Goal: Navigation & Orientation: Find specific page/section

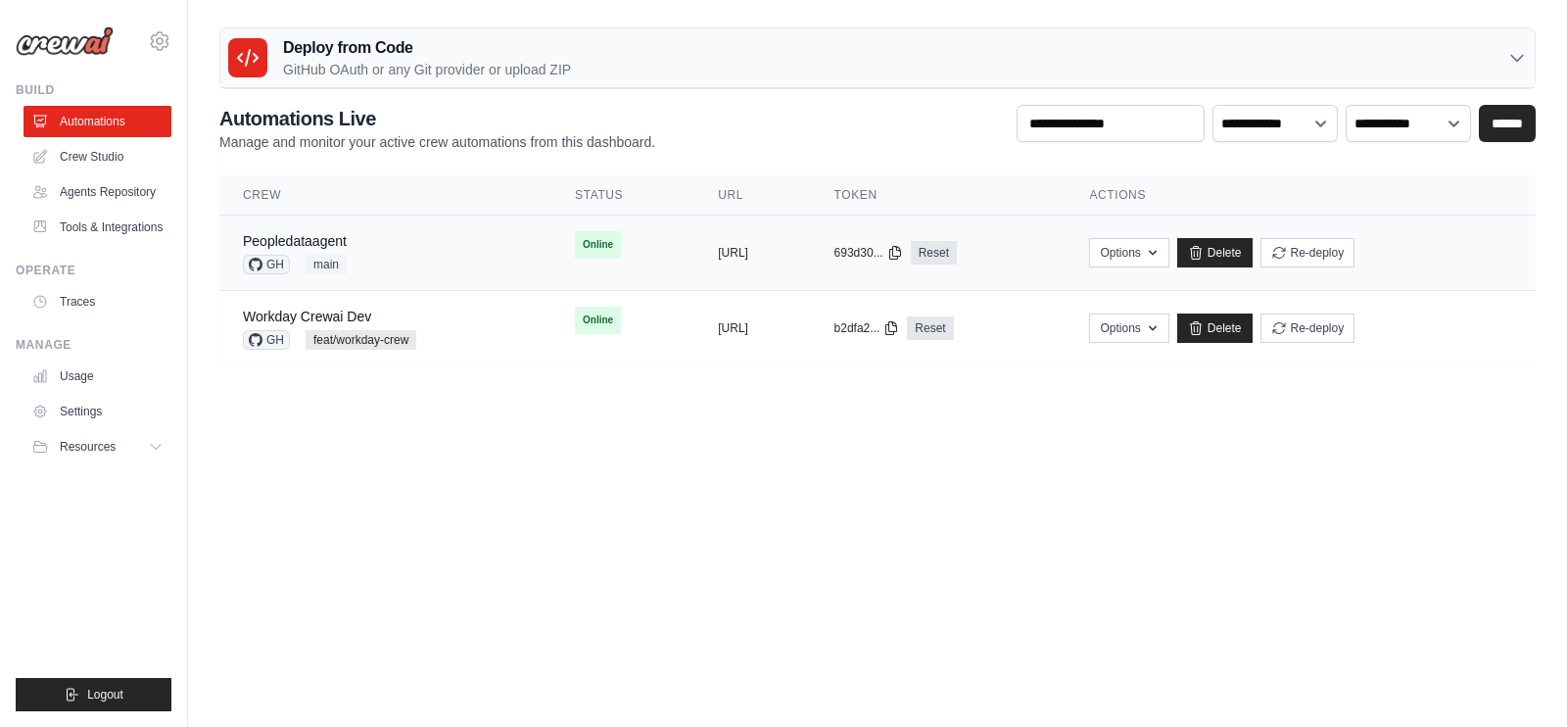
click at [451, 255] on div "Peopledataagent GH main" at bounding box center [385, 252] width 285 height 43
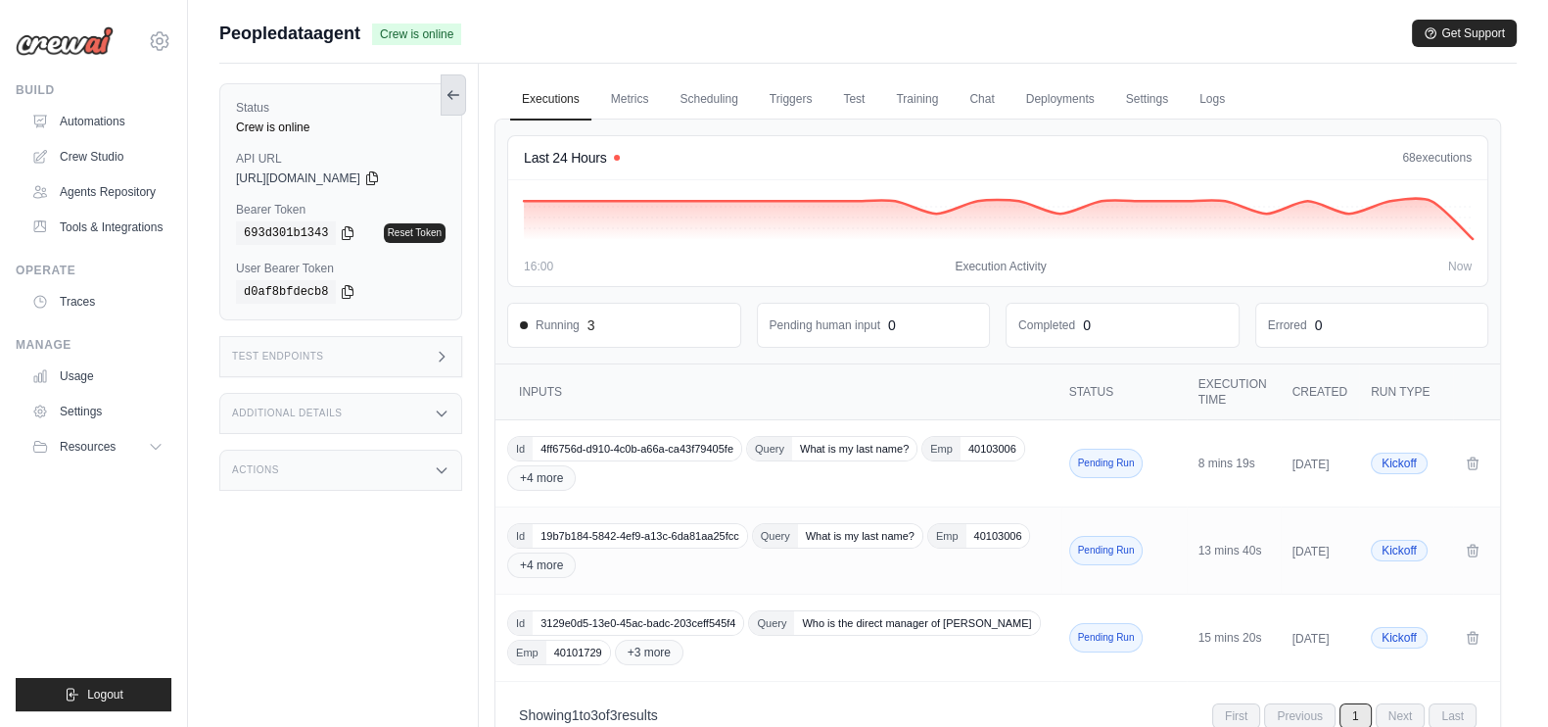
click at [447, 103] on button at bounding box center [453, 94] width 25 height 41
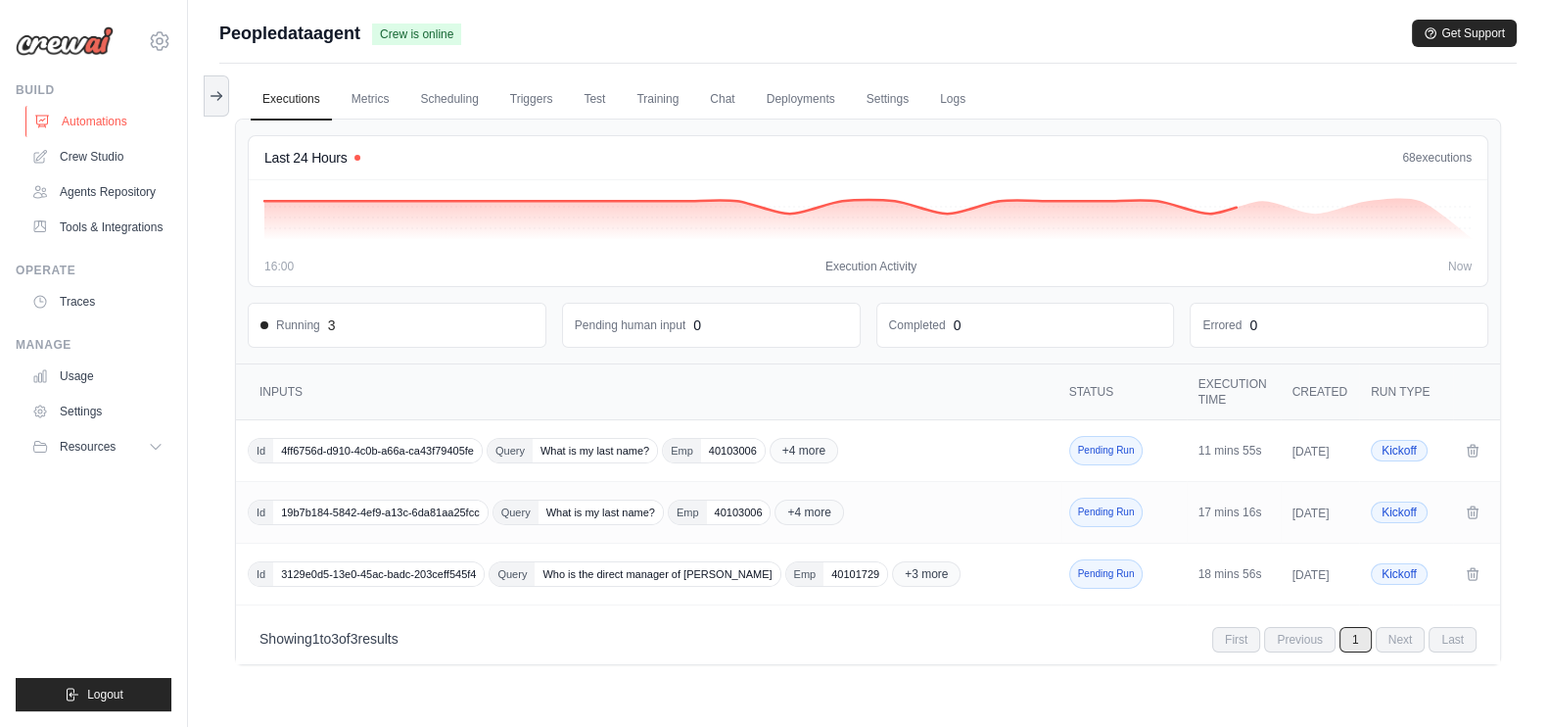
click at [93, 118] on link "Automations" at bounding box center [99, 121] width 148 height 31
